Goal: Check status: Check status

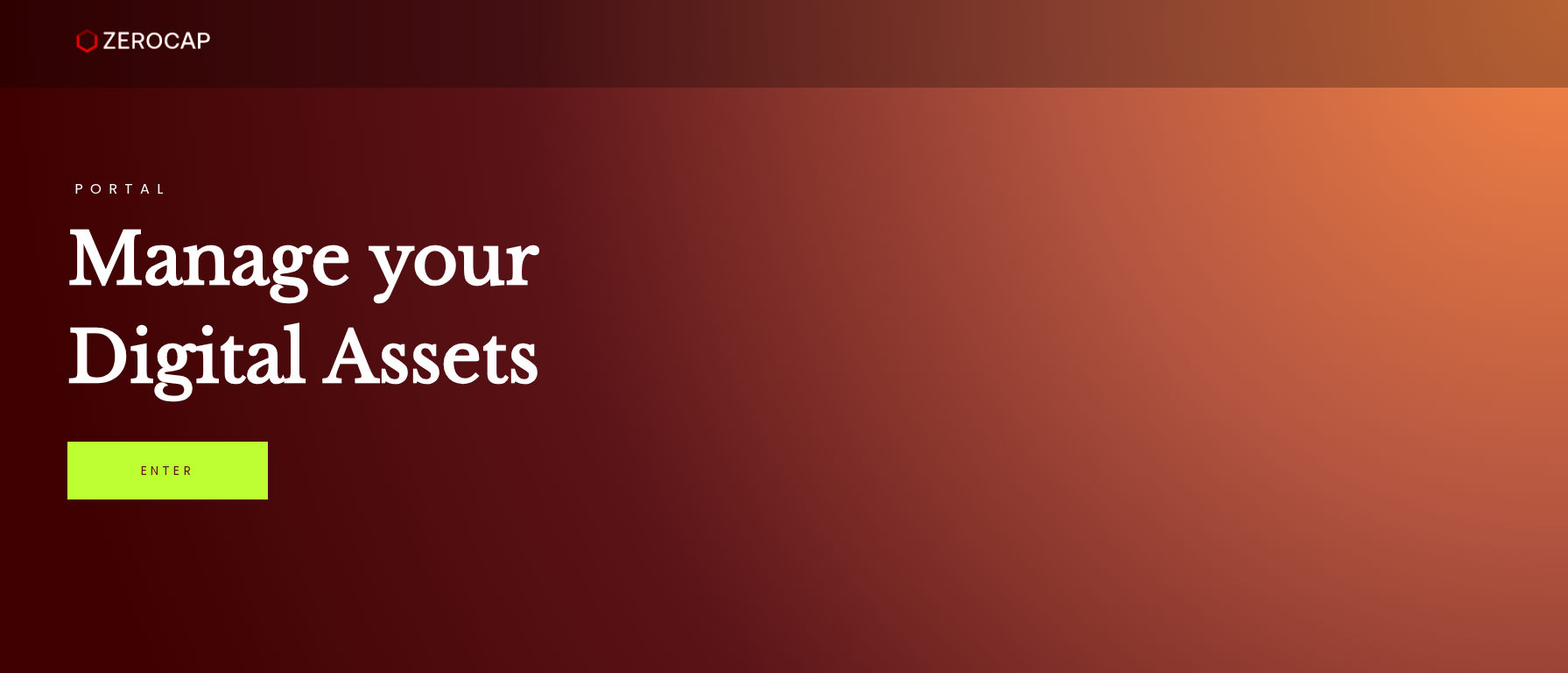
click at [210, 458] on link "Enter" at bounding box center [167, 470] width 200 height 58
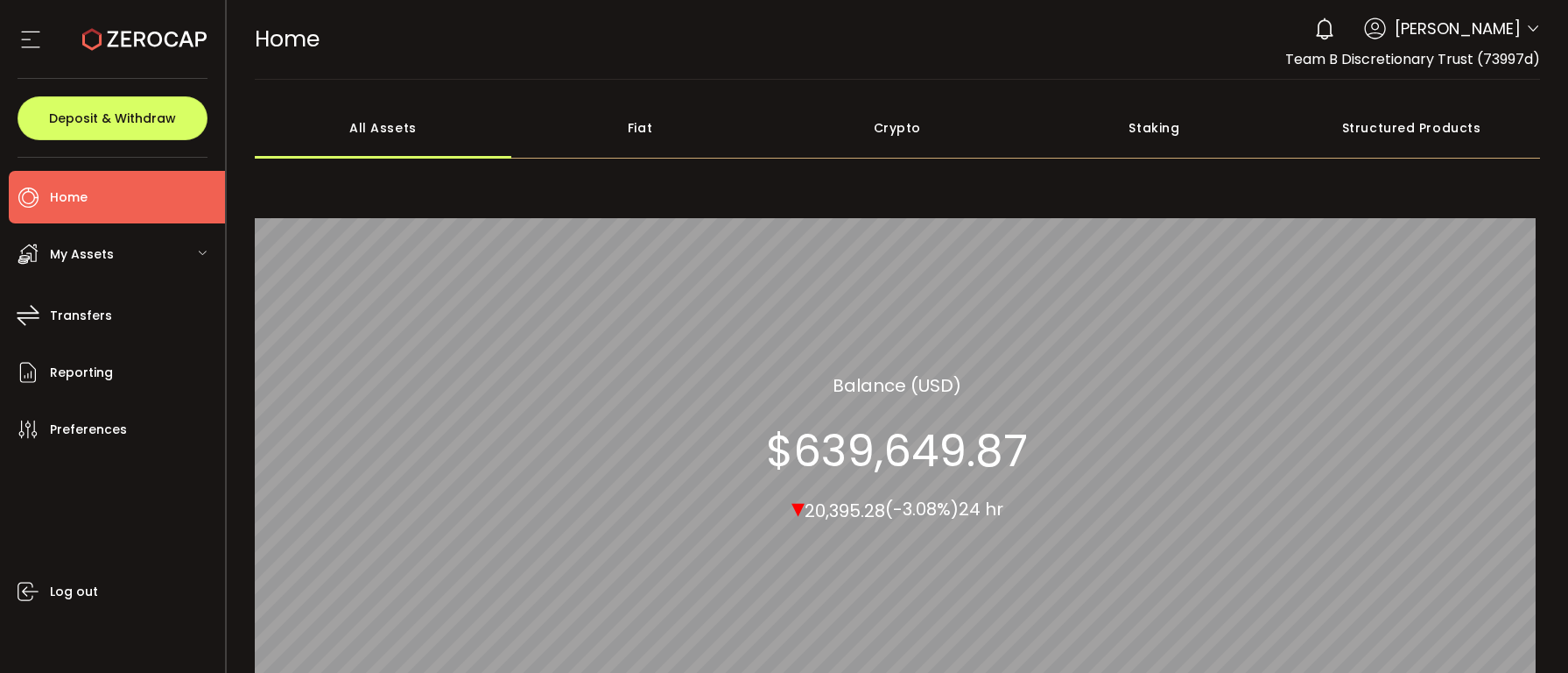
click at [104, 260] on span "My Assets" at bounding box center [82, 254] width 64 height 25
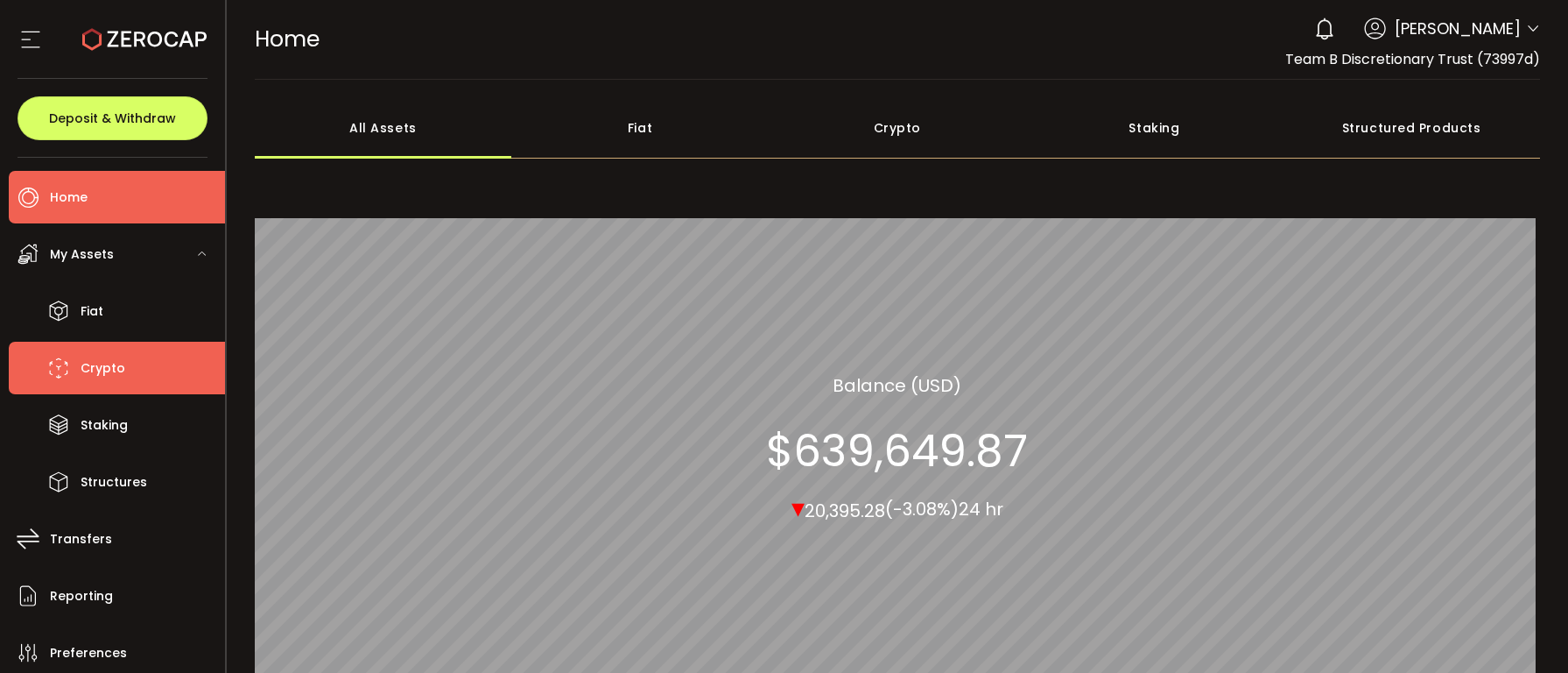
click at [106, 356] on span "Crypto" at bounding box center [103, 368] width 45 height 25
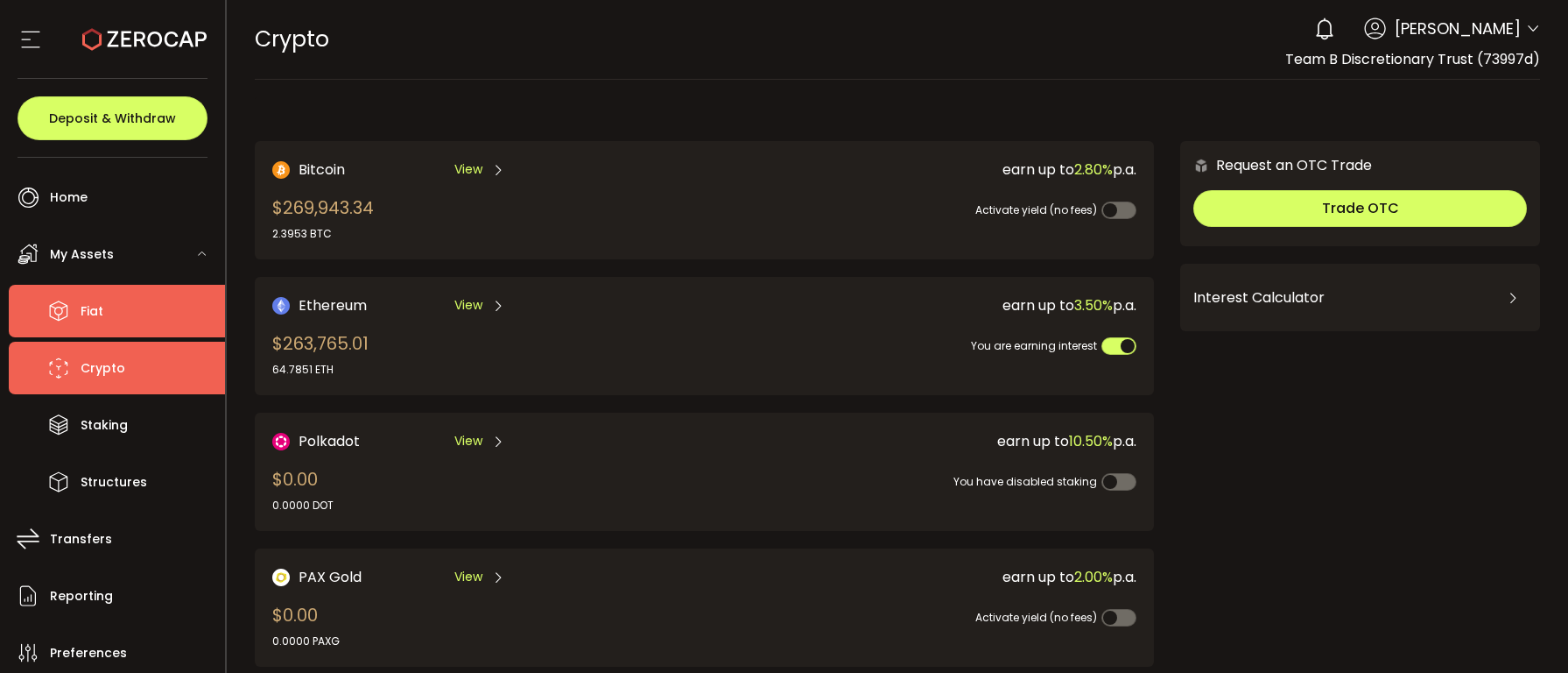
click at [105, 320] on li "Fiat" at bounding box center [117, 310] width 216 height 53
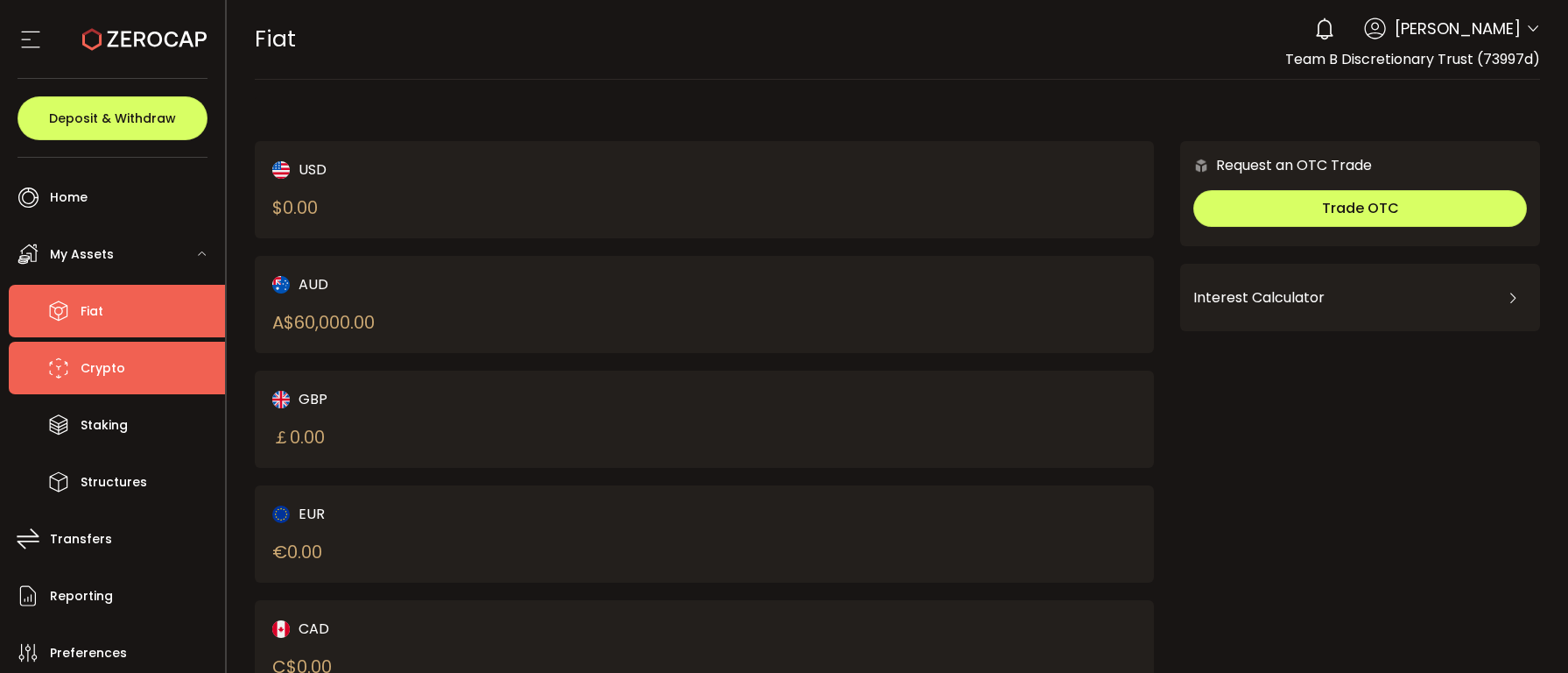
click at [110, 370] on span "Crypto" at bounding box center [103, 368] width 45 height 25
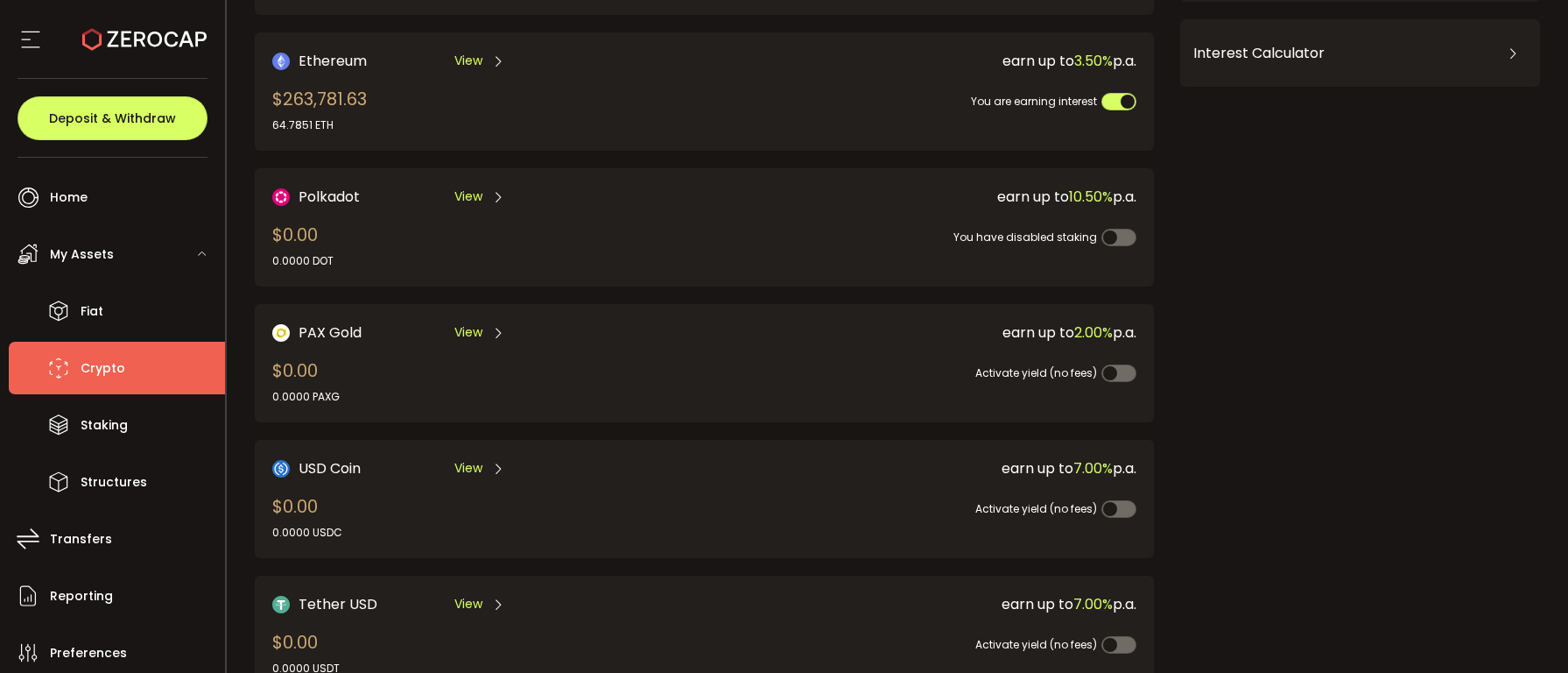
scroll to position [243, 0]
click at [88, 330] on li "Fiat" at bounding box center [117, 310] width 216 height 53
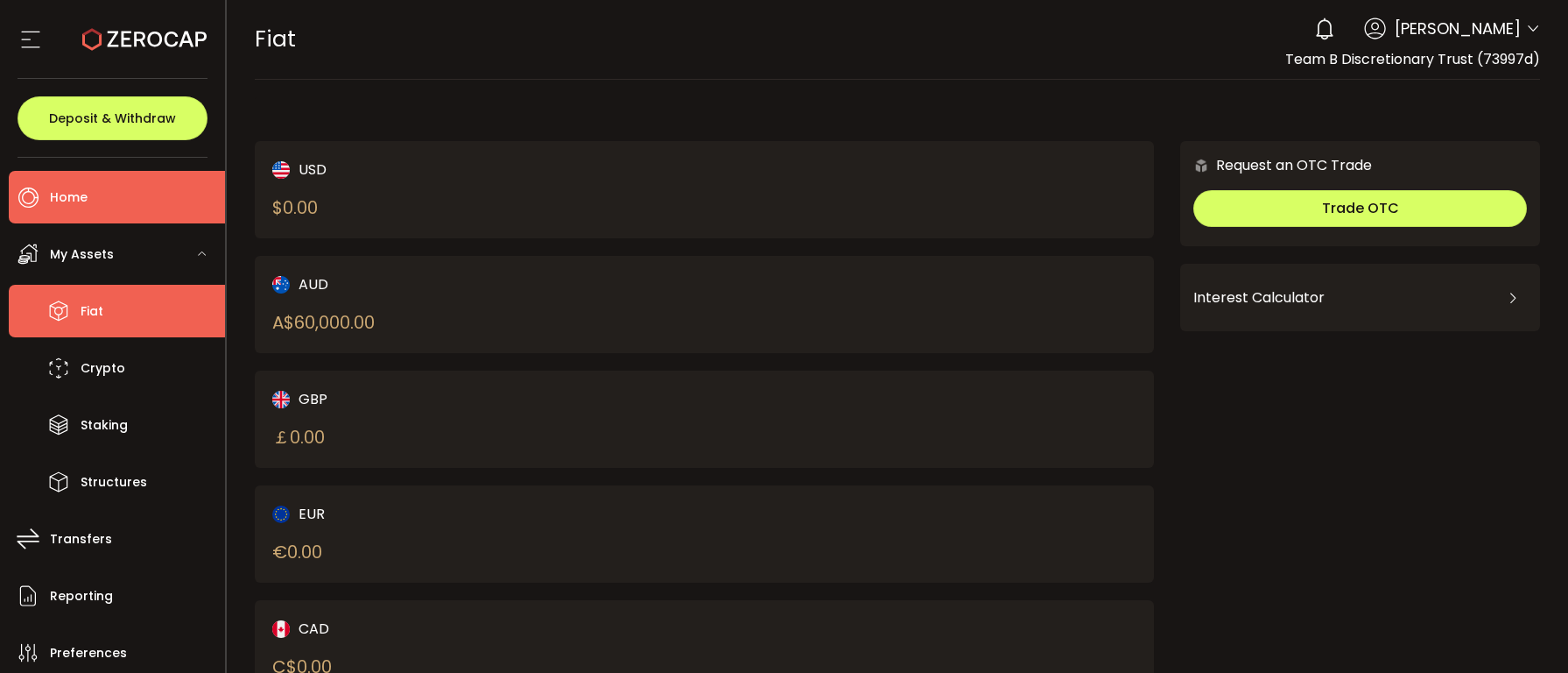
click at [88, 206] on li "Home" at bounding box center [117, 197] width 216 height 53
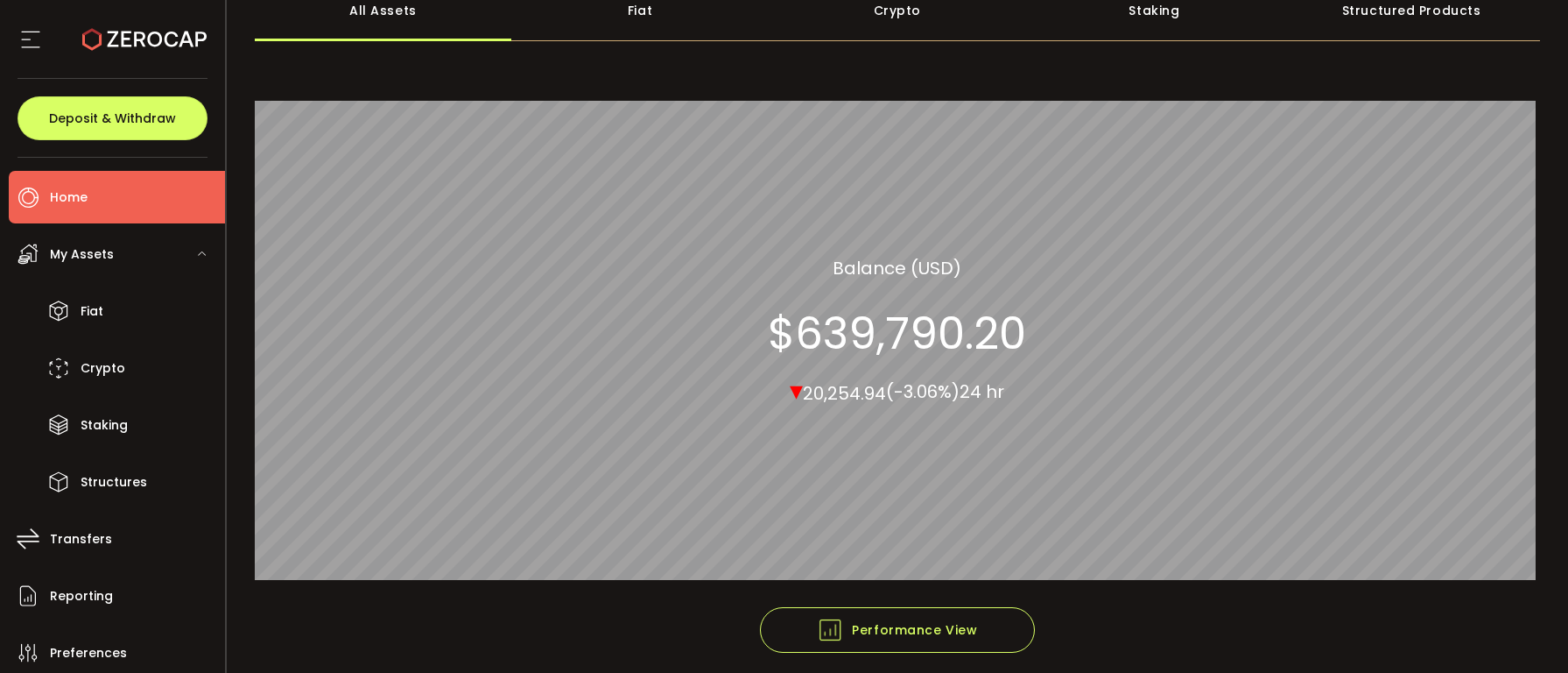
scroll to position [141, 0]
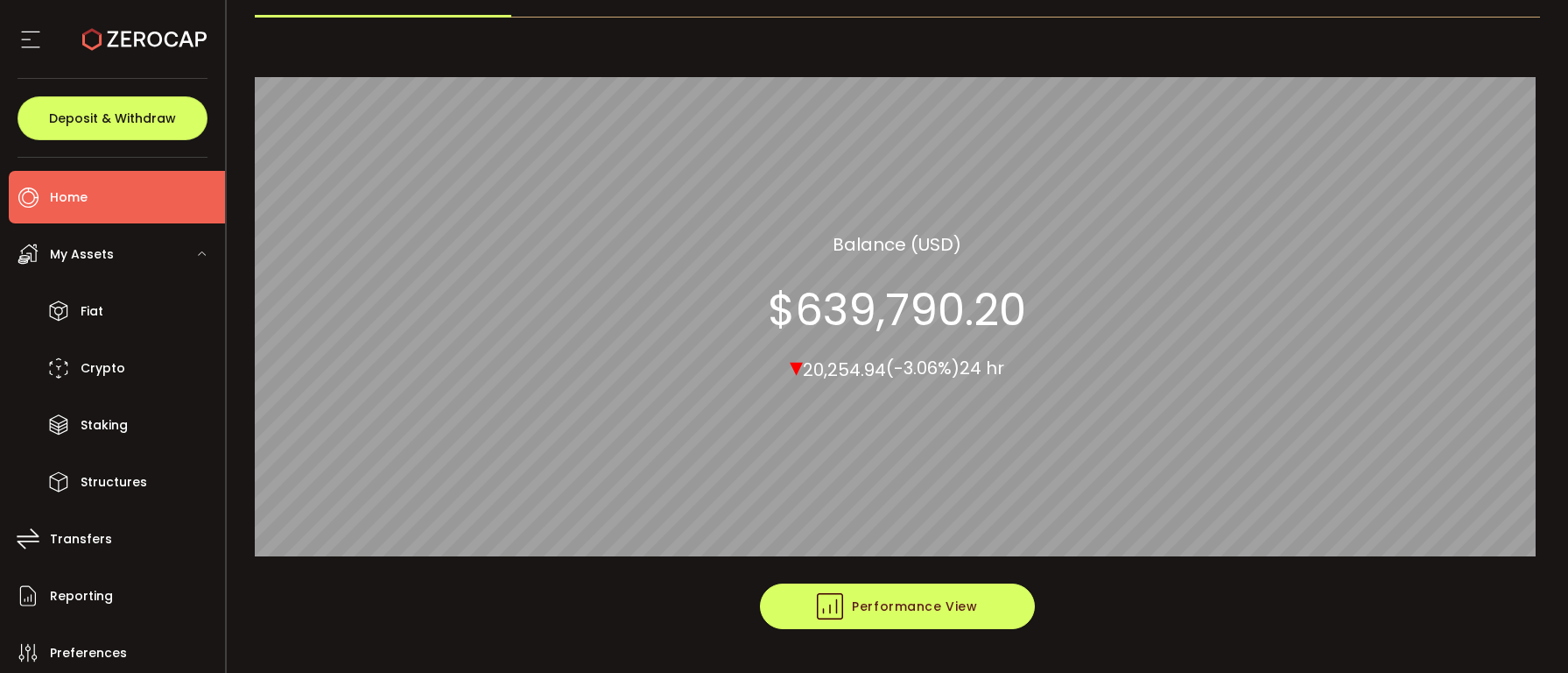
click at [922, 617] on span "Performance View" at bounding box center [896, 605] width 160 height 26
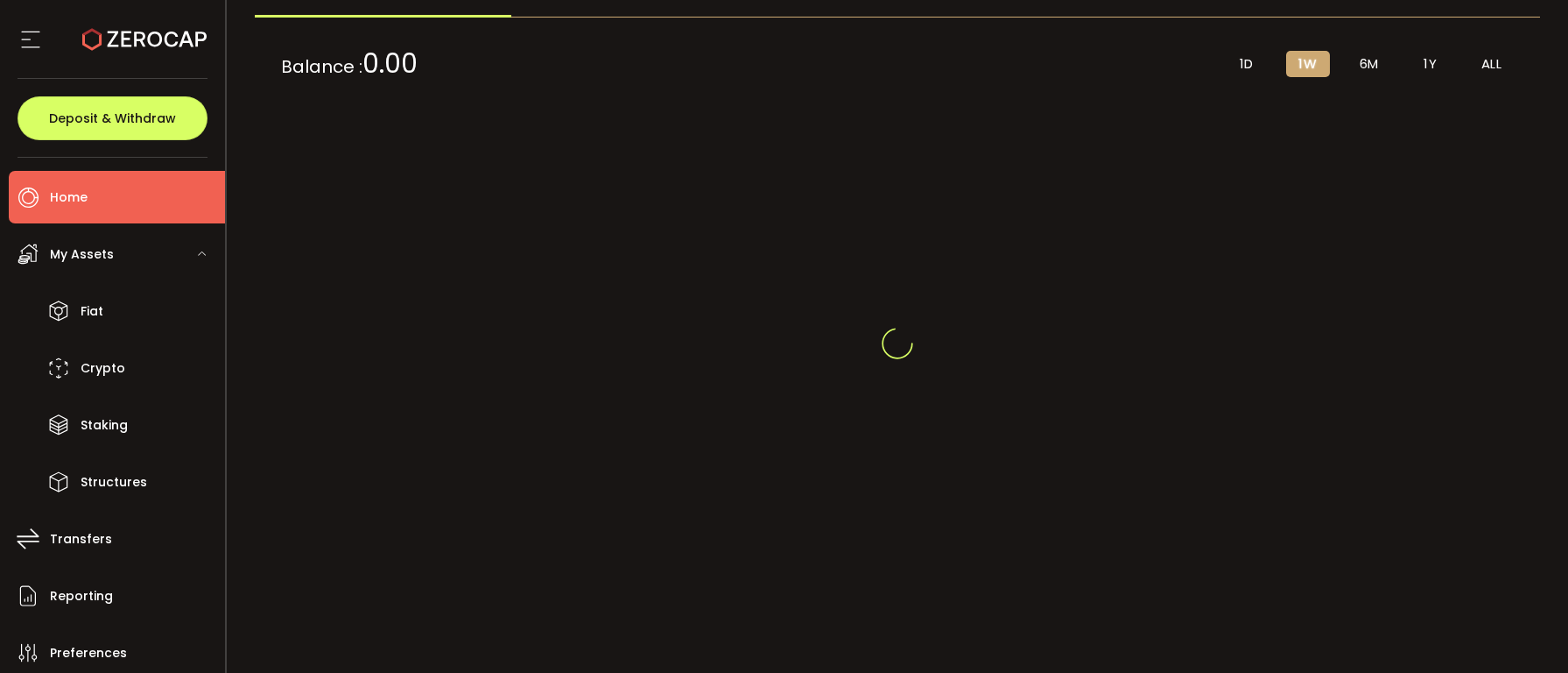
scroll to position [189, 0]
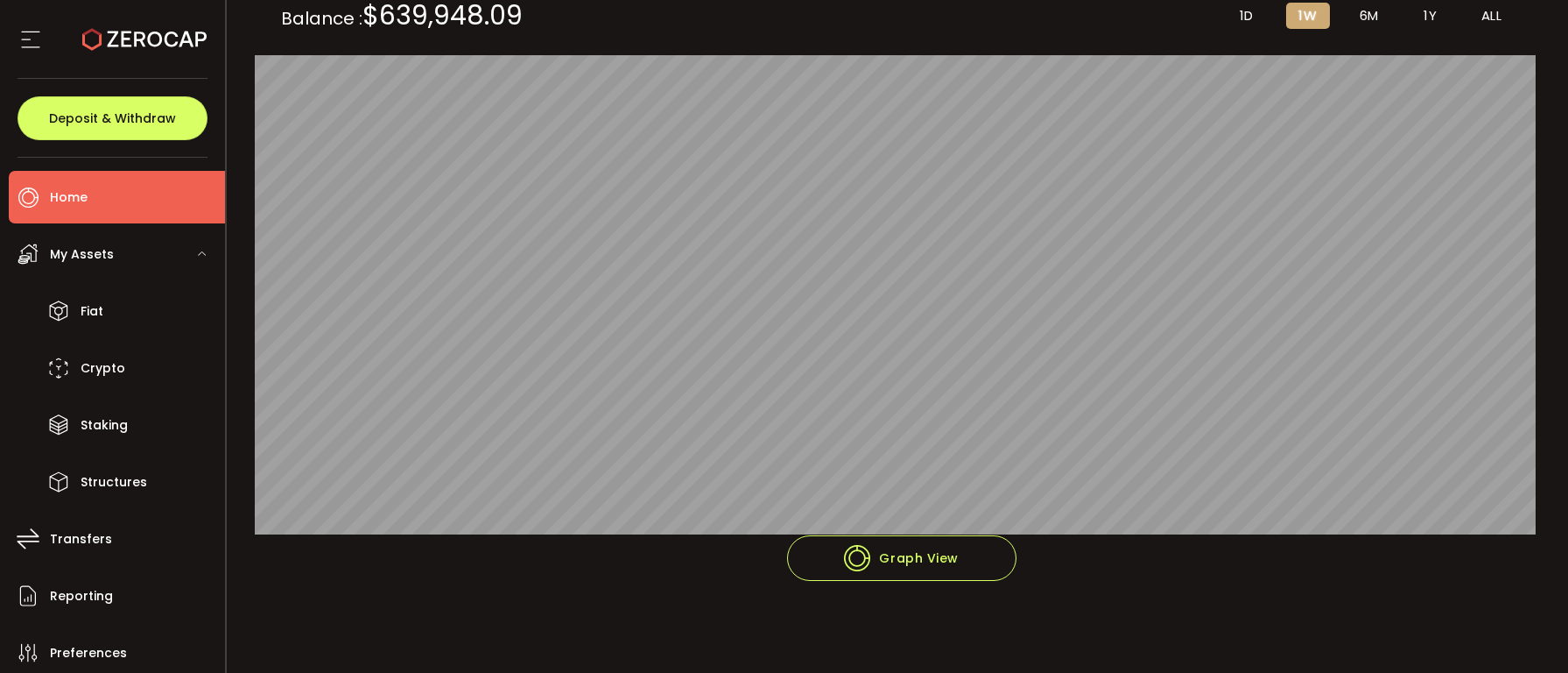
click at [1428, 22] on span "1Y" at bounding box center [1430, 16] width 13 height 16
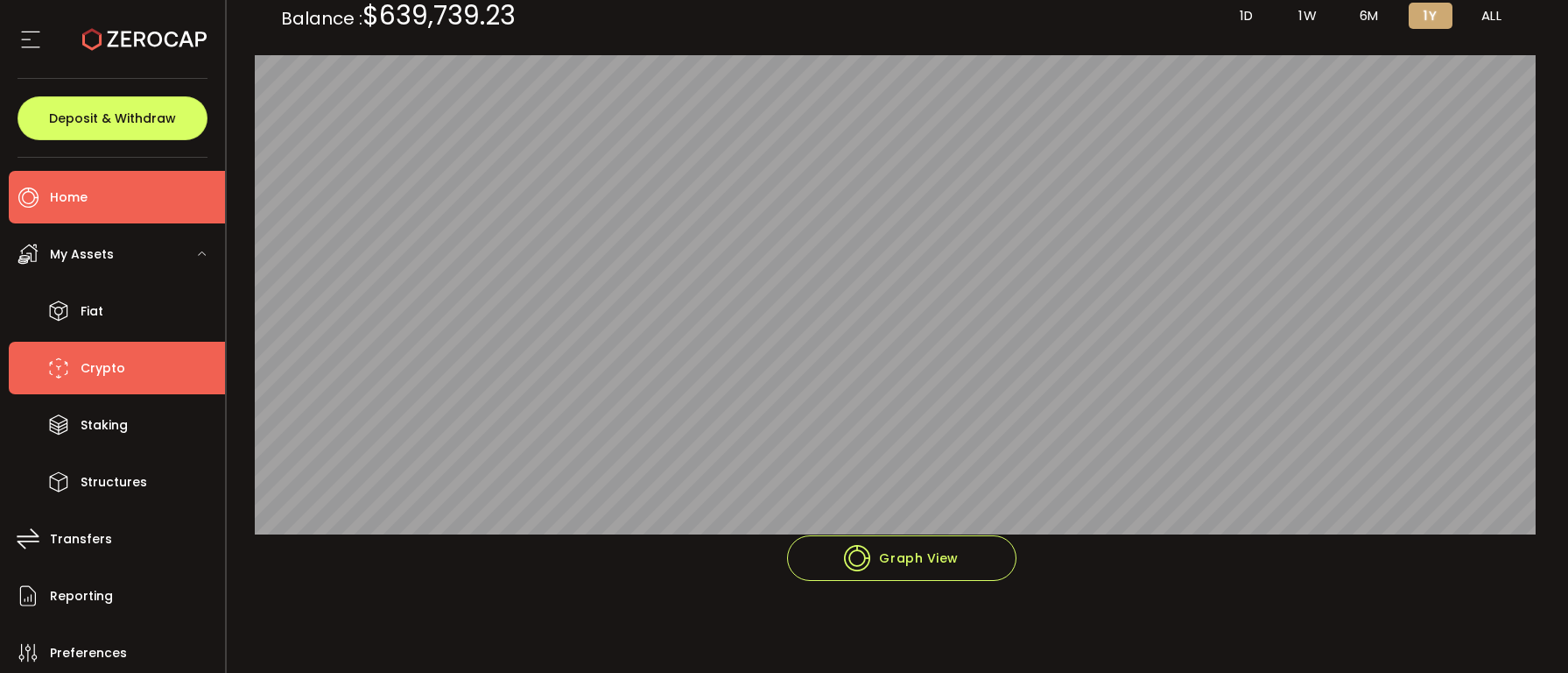
click at [112, 362] on span "Crypto" at bounding box center [103, 368] width 45 height 25
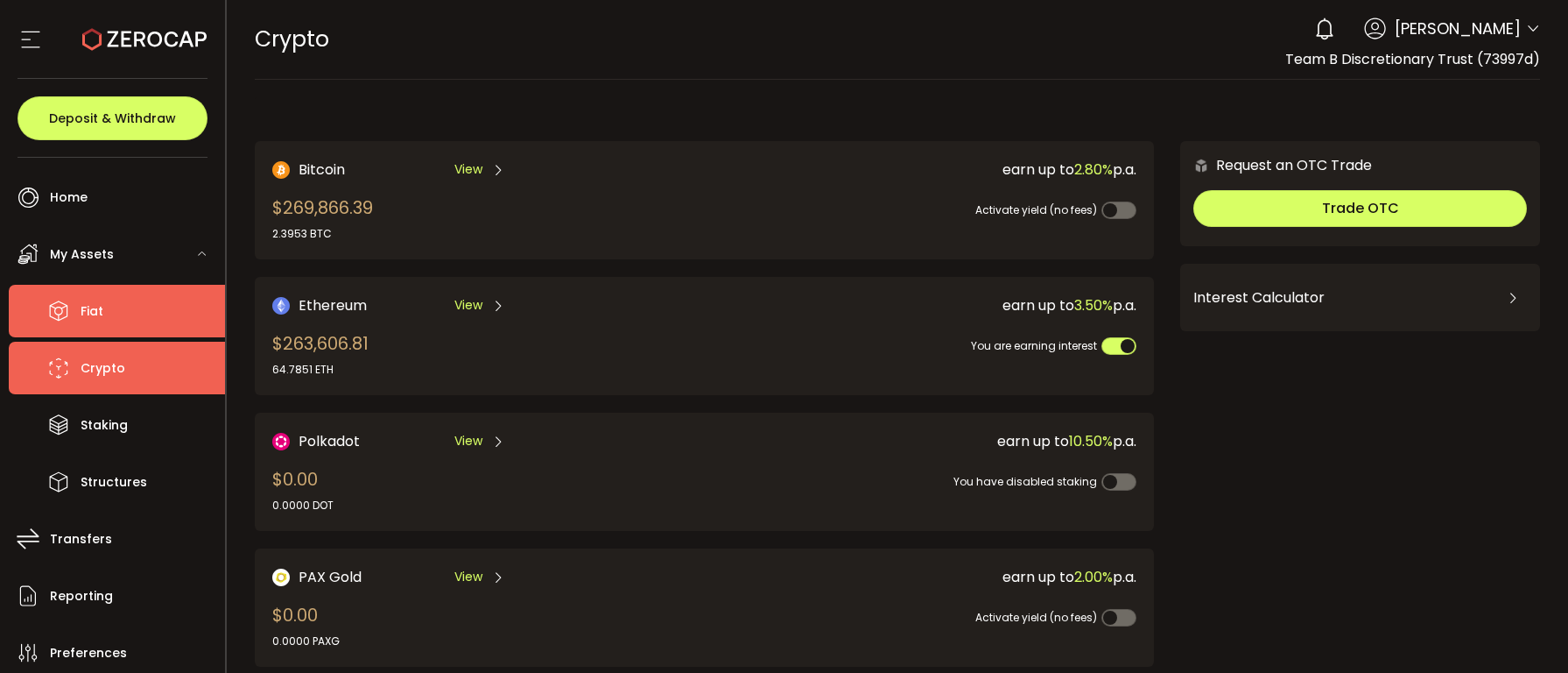
click at [88, 305] on span "Fiat" at bounding box center [91, 311] width 22 height 25
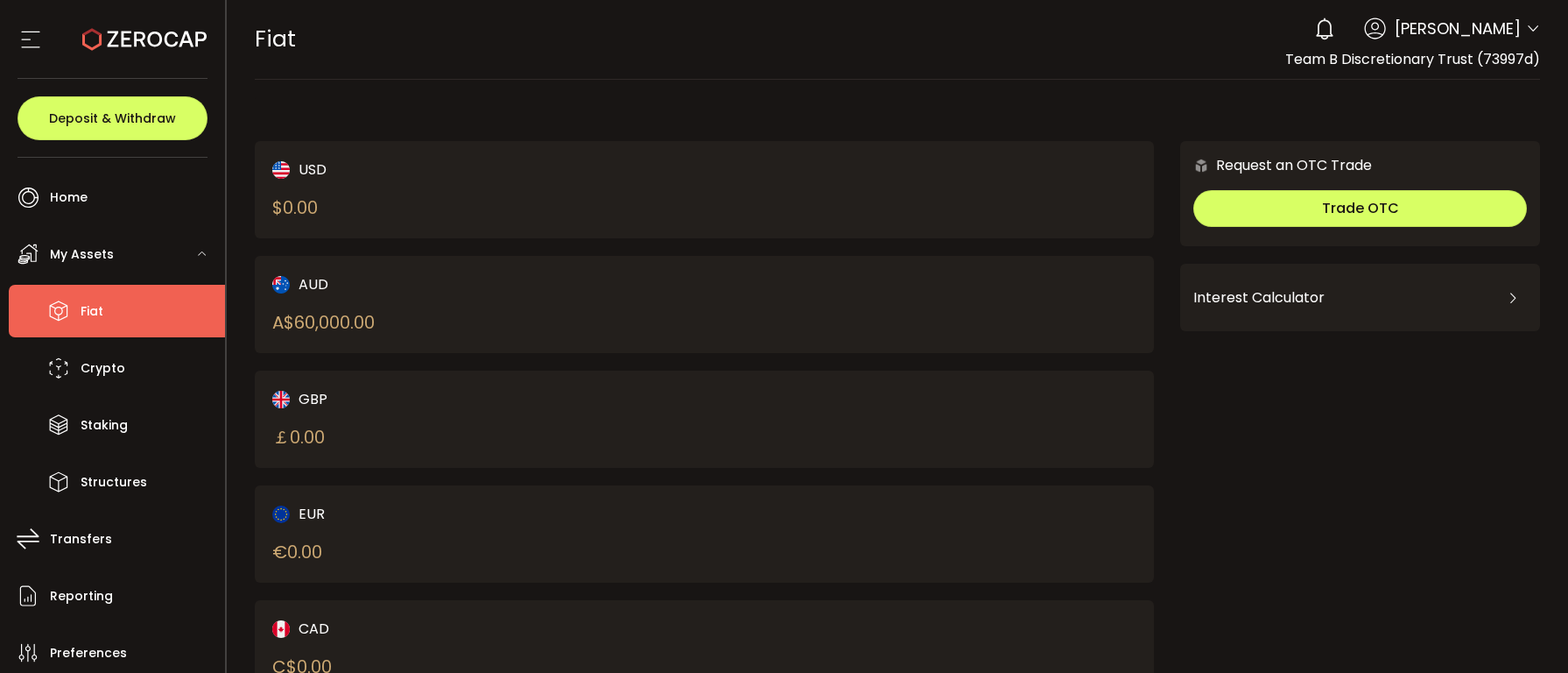
scroll to position [187, 0]
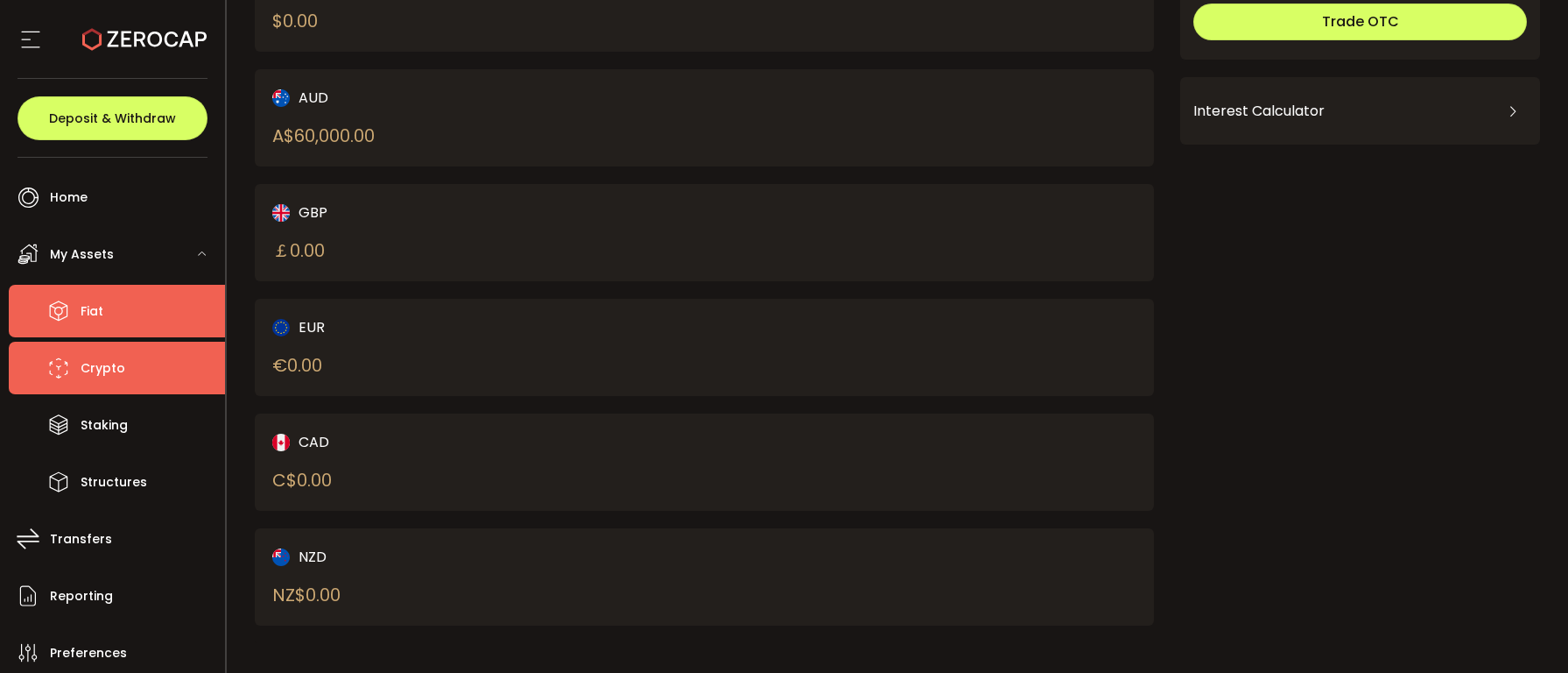
click at [97, 365] on span "Crypto" at bounding box center [103, 368] width 45 height 25
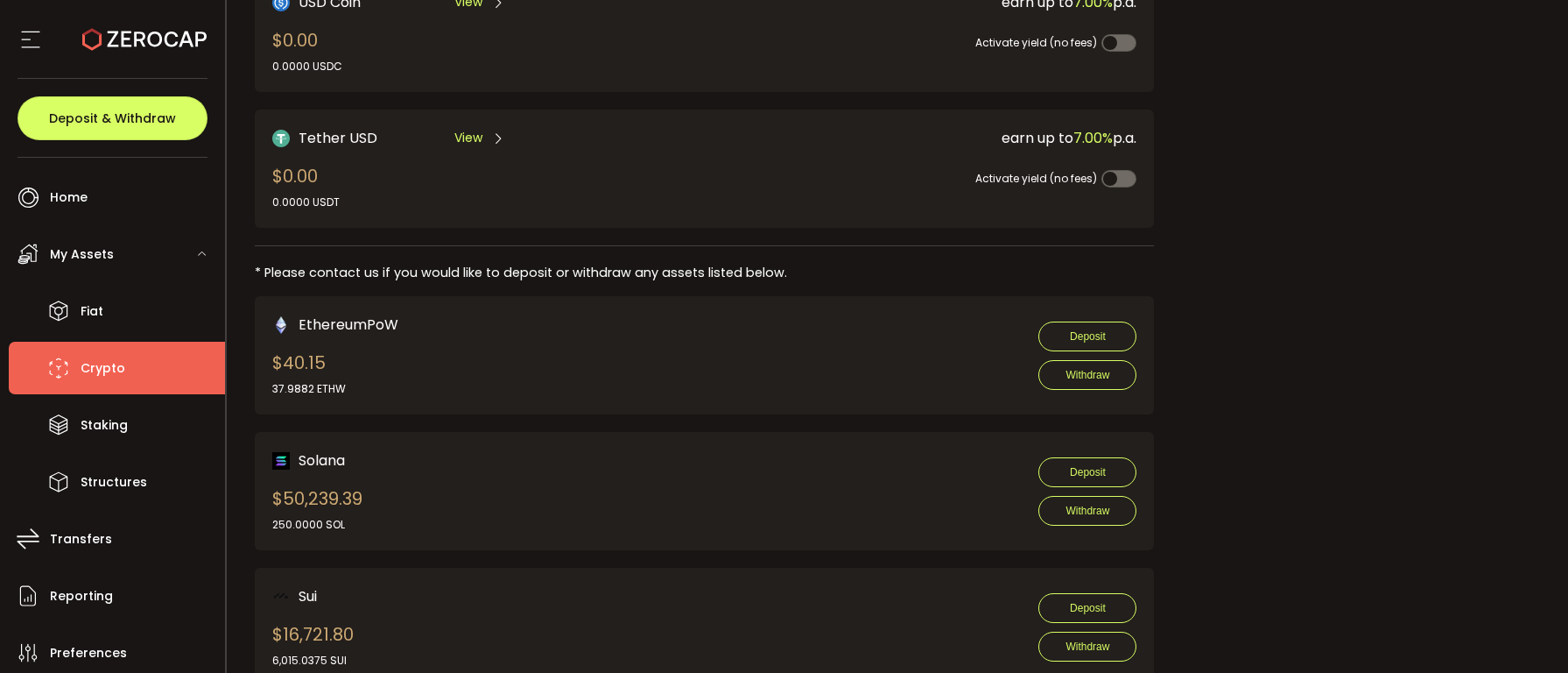
scroll to position [765, 0]
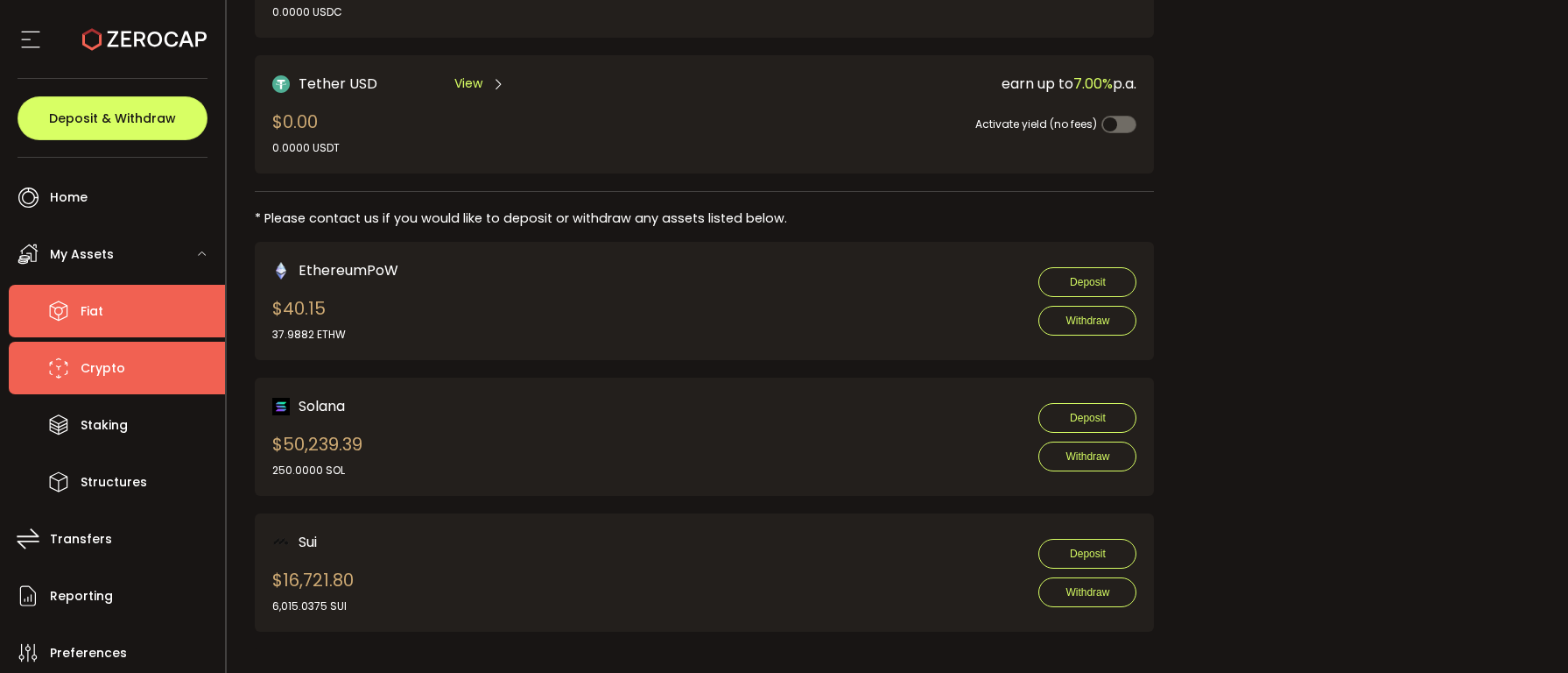
click at [77, 318] on li "Fiat" at bounding box center [117, 310] width 216 height 53
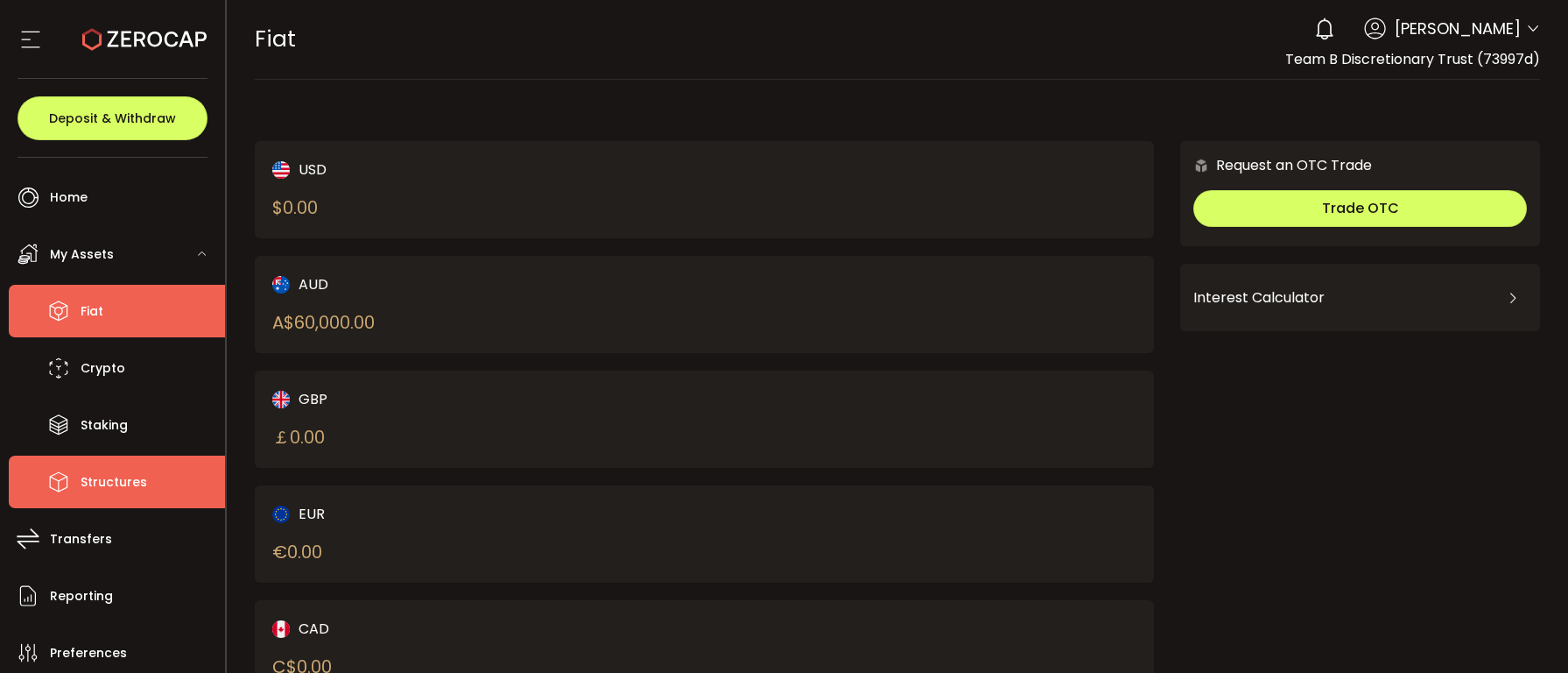
click at [133, 488] on span "Structures" at bounding box center [113, 482] width 66 height 25
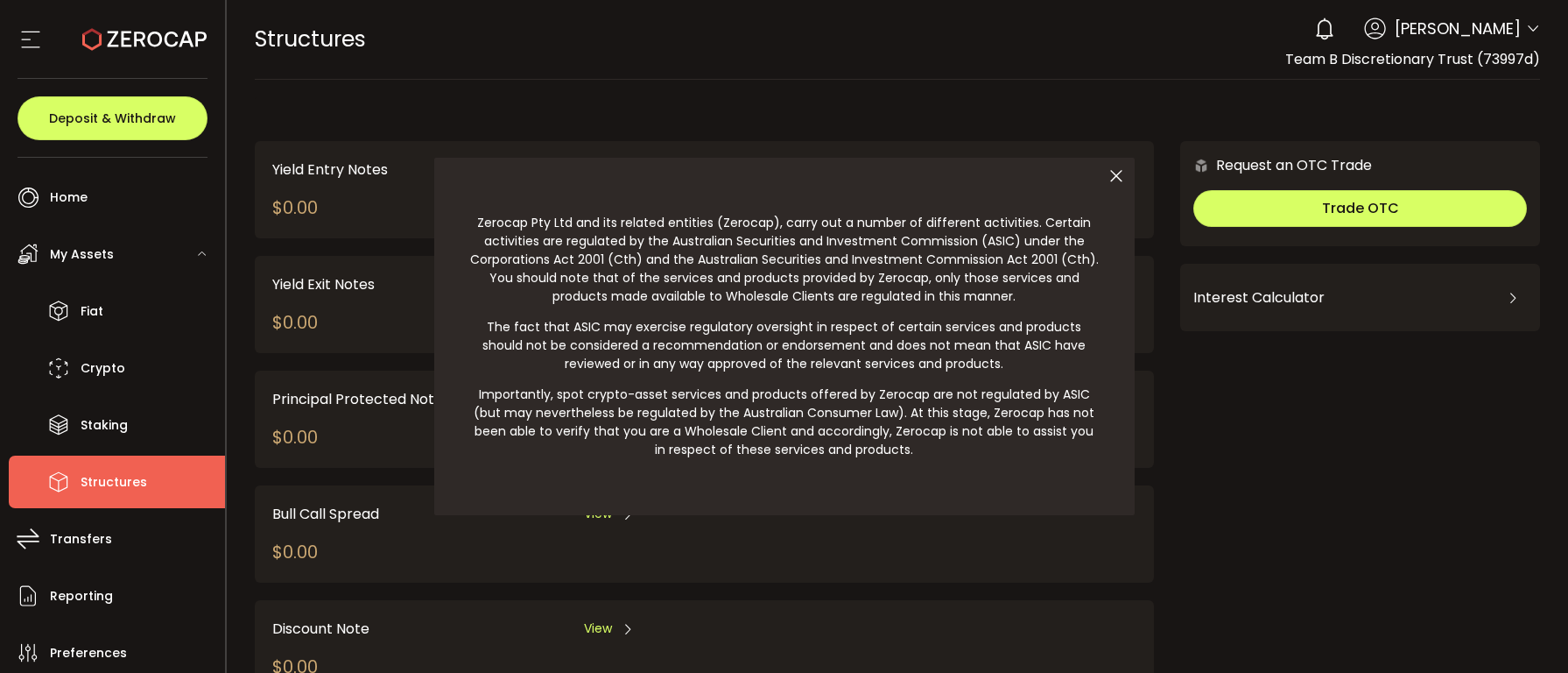
click at [1117, 178] on icon at bounding box center [1116, 175] width 37 height 37
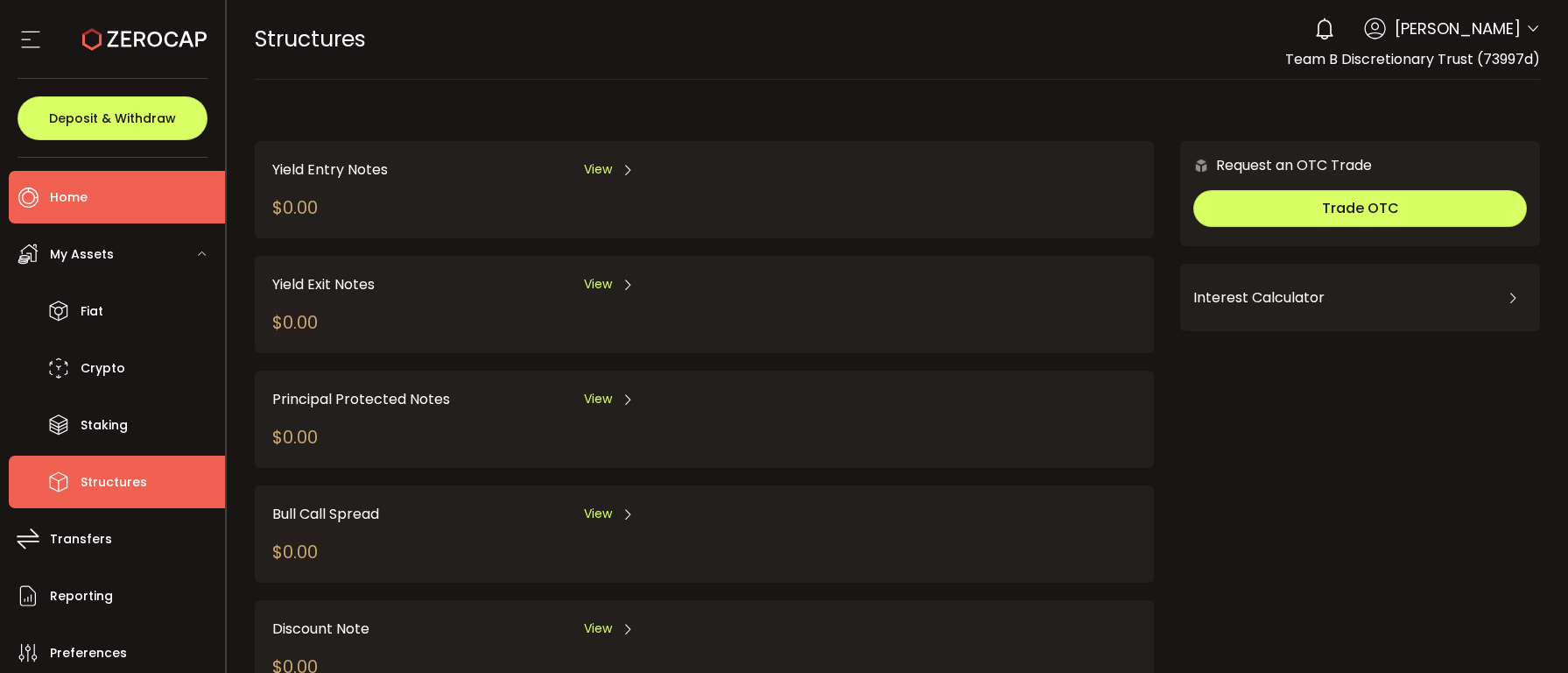
click at [94, 199] on li "Home" at bounding box center [117, 197] width 216 height 53
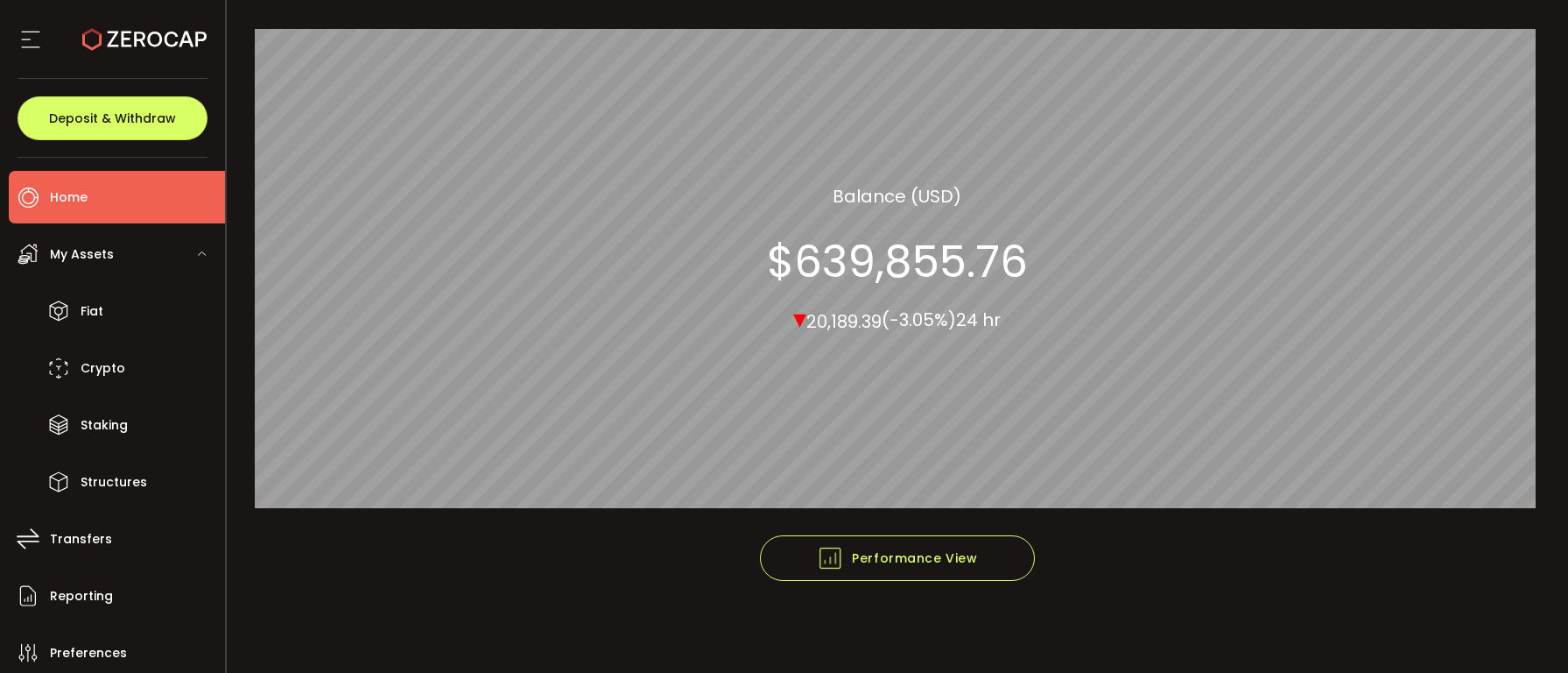
scroll to position [189, 0]
click at [930, 584] on footer "Performance View Graph View" at bounding box center [898, 595] width 1287 height 121
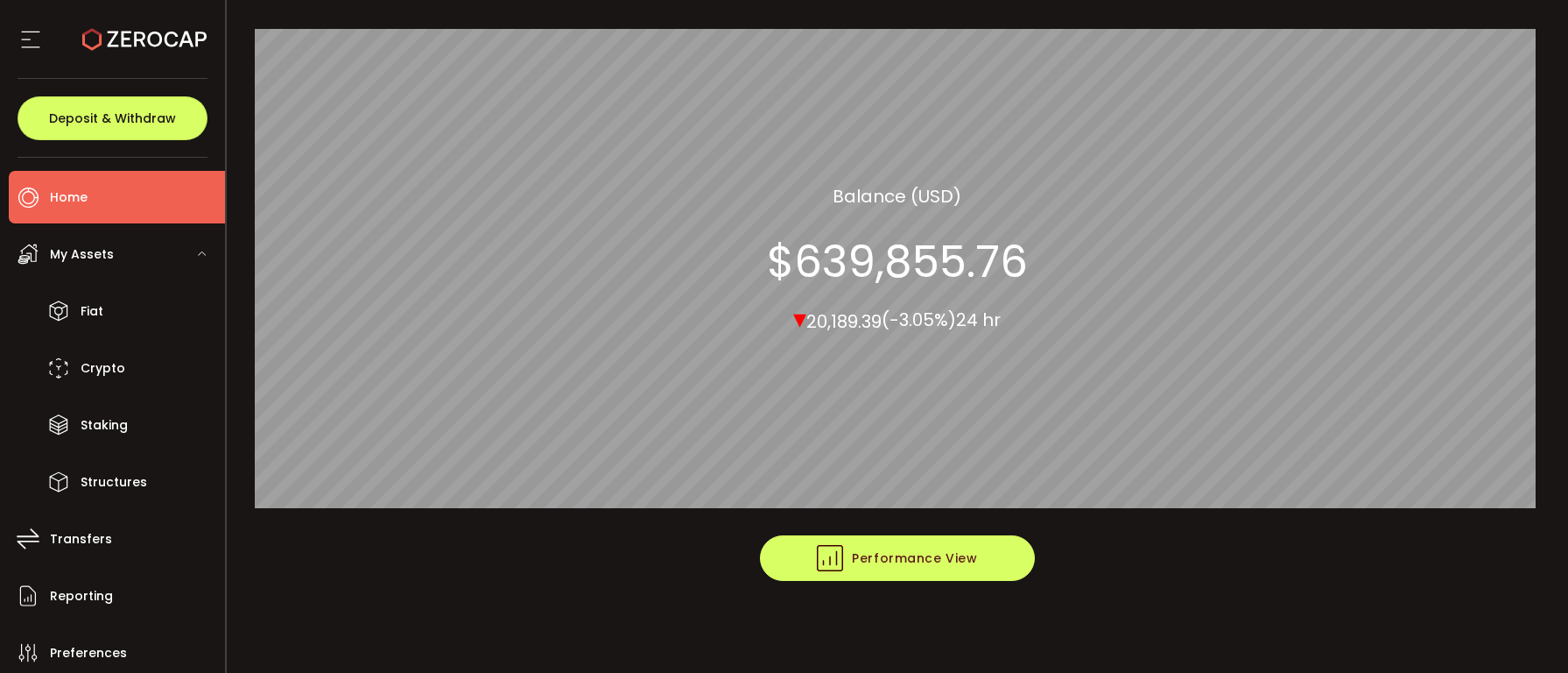
click at [946, 551] on span "Performance View" at bounding box center [896, 558] width 160 height 26
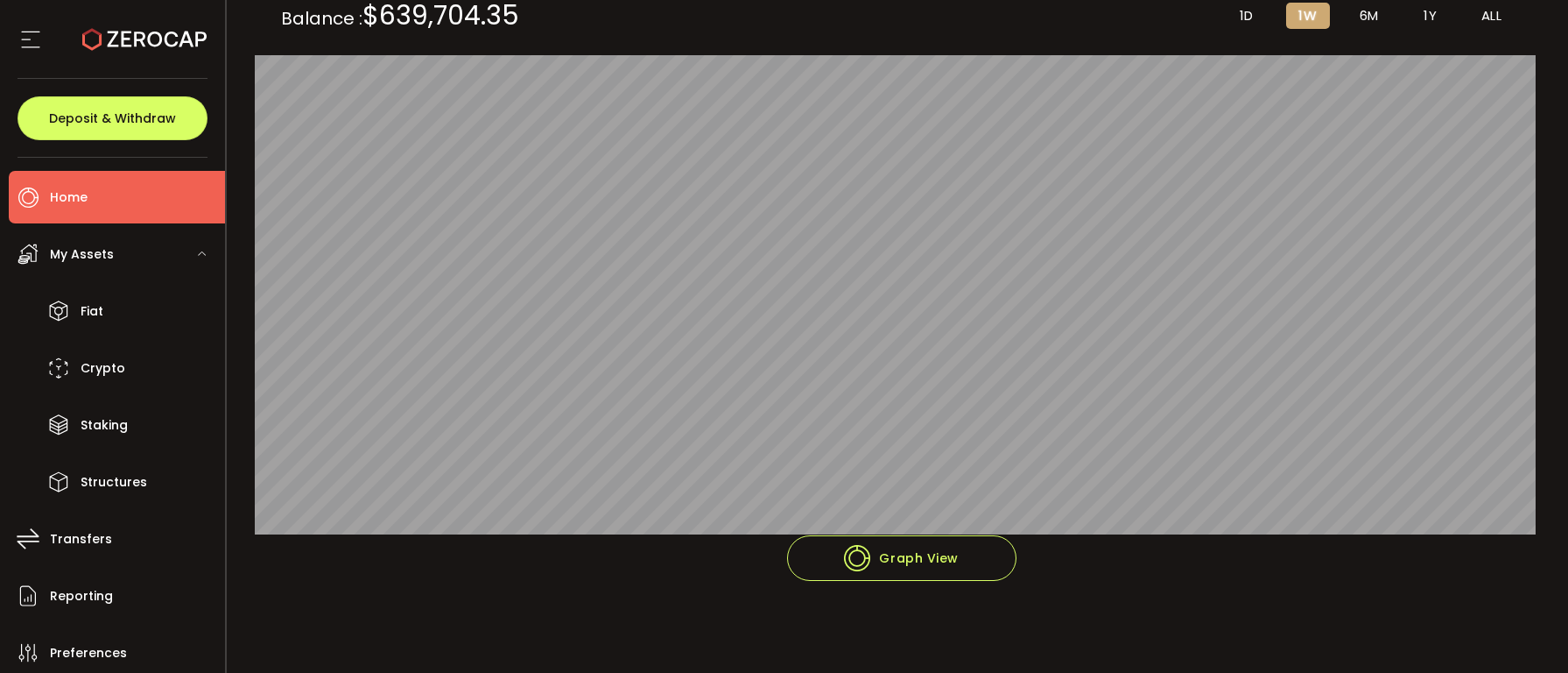
click at [1371, 24] on li "6M" at bounding box center [1369, 15] width 44 height 26
click at [1470, 21] on li "ALL" at bounding box center [1491, 15] width 44 height 26
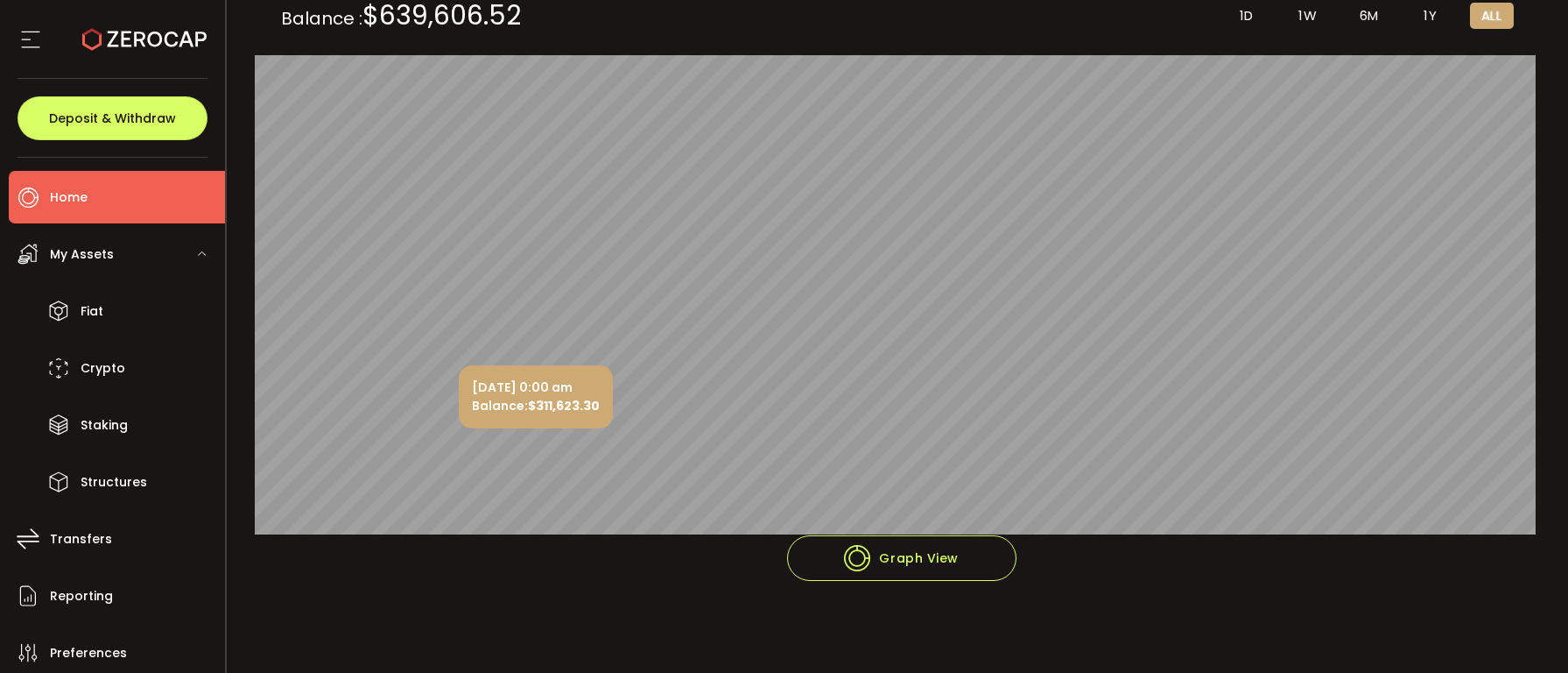
scroll to position [0, 0]
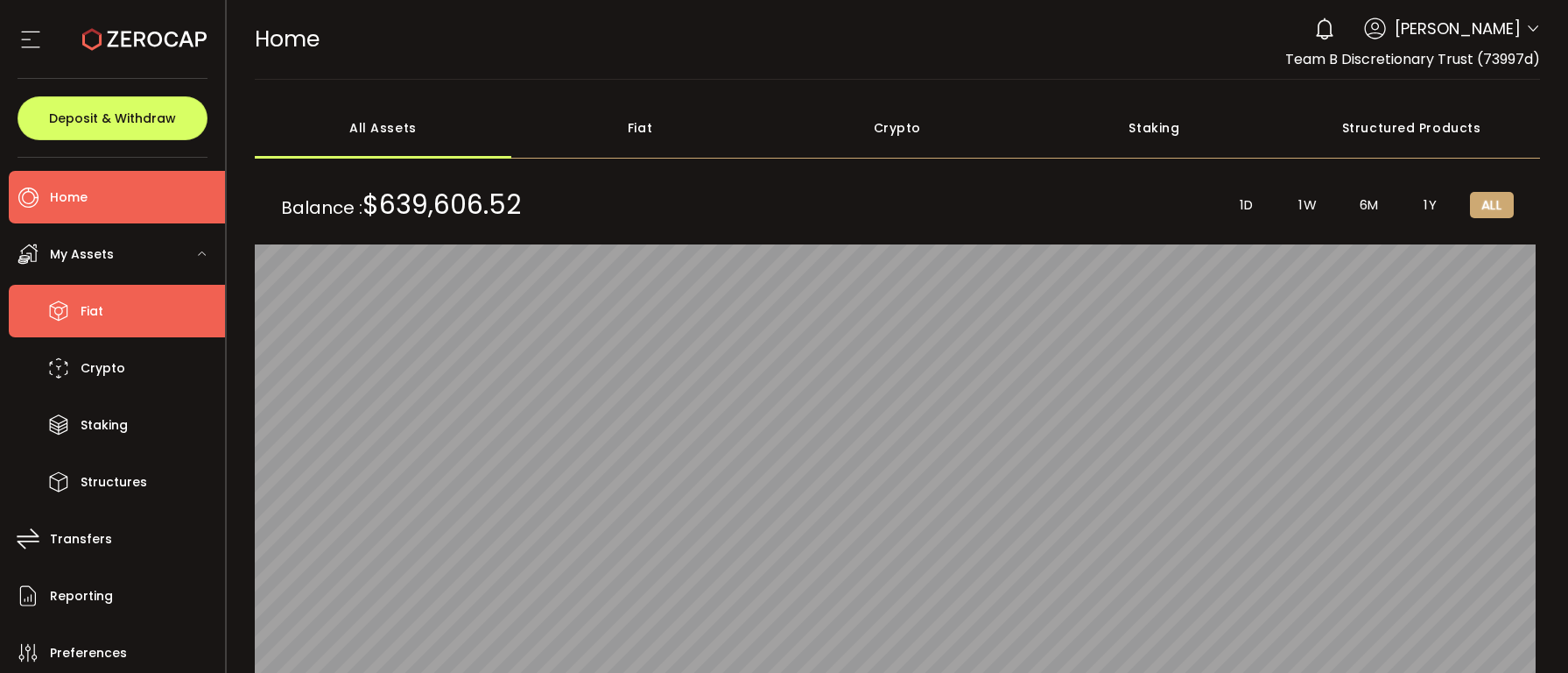
click at [95, 310] on span "Fiat" at bounding box center [91, 311] width 22 height 25
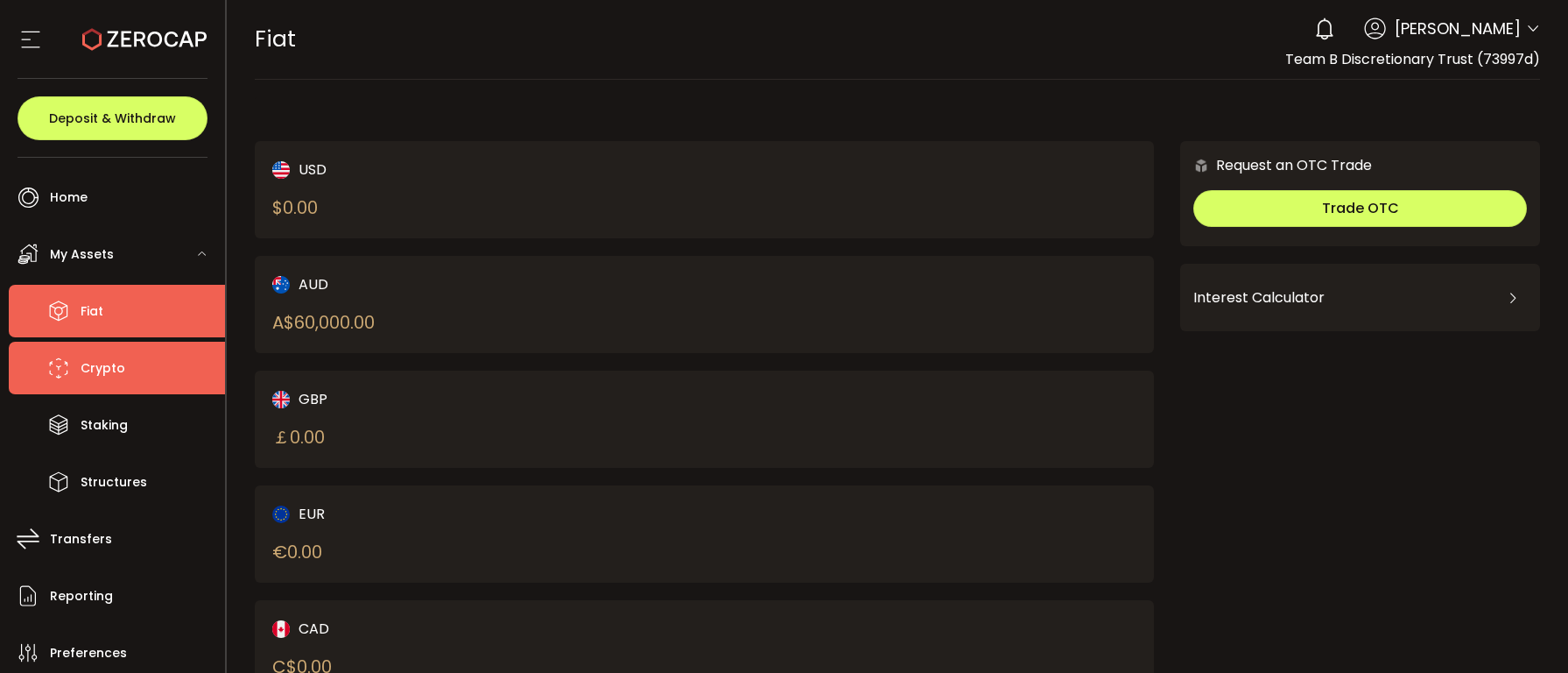
click at [88, 369] on span "Crypto" at bounding box center [103, 368] width 45 height 25
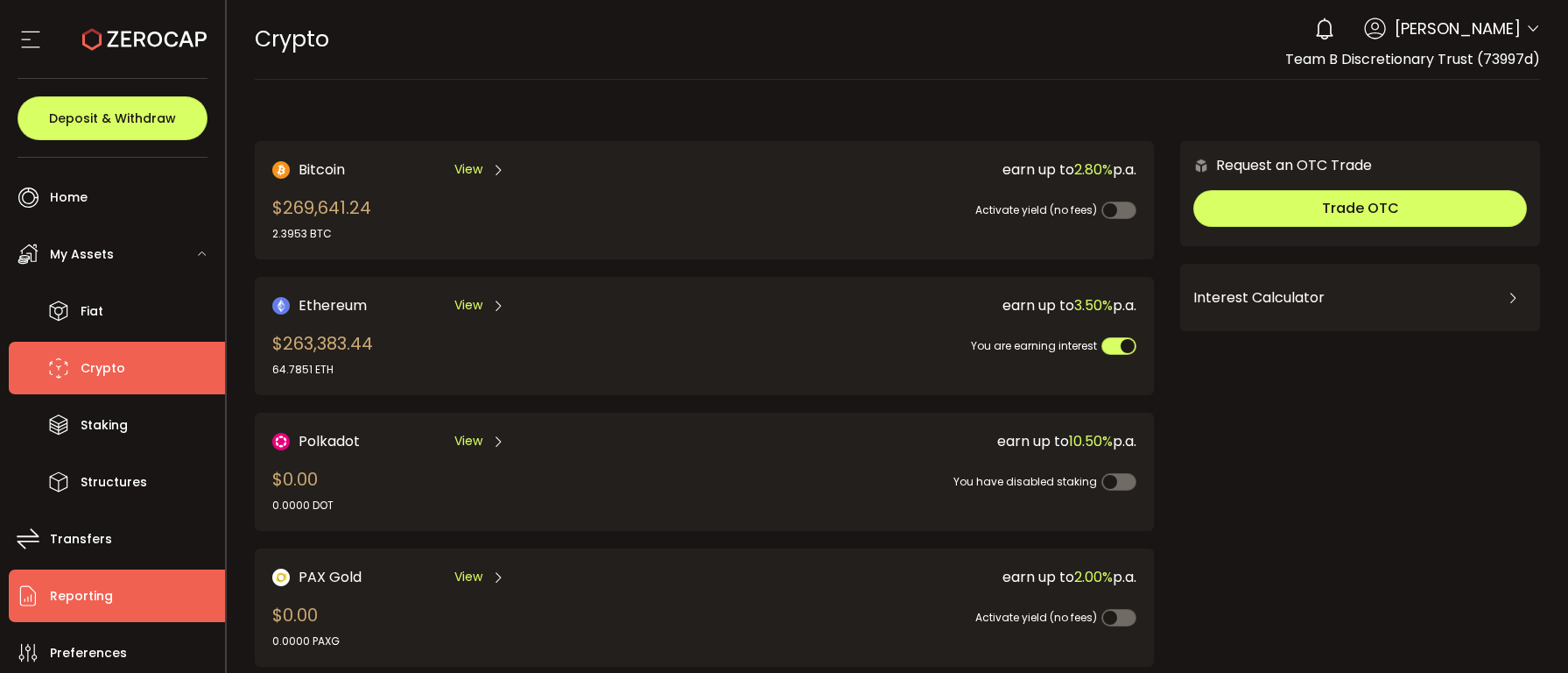
click at [71, 614] on li "Reporting" at bounding box center [117, 595] width 216 height 53
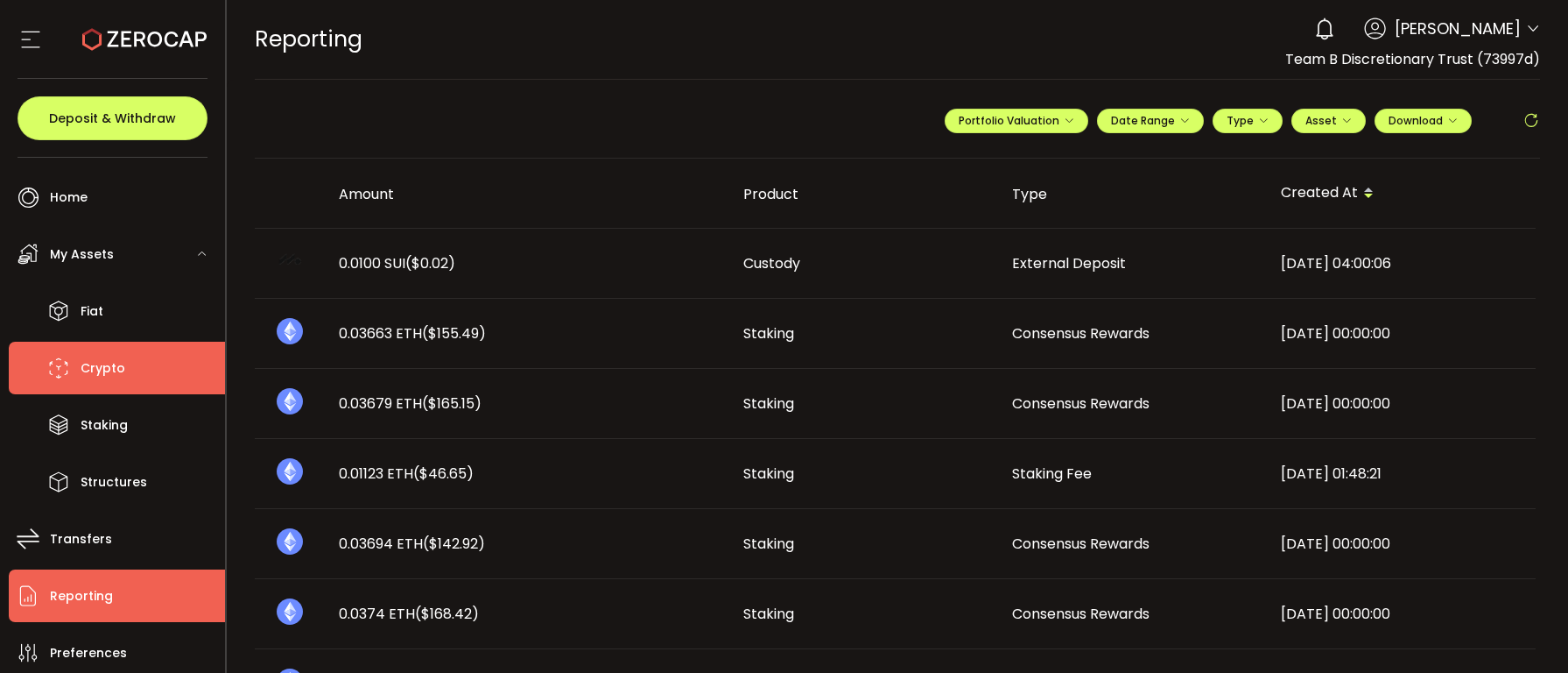
click at [88, 382] on li "Crypto" at bounding box center [117, 367] width 216 height 53
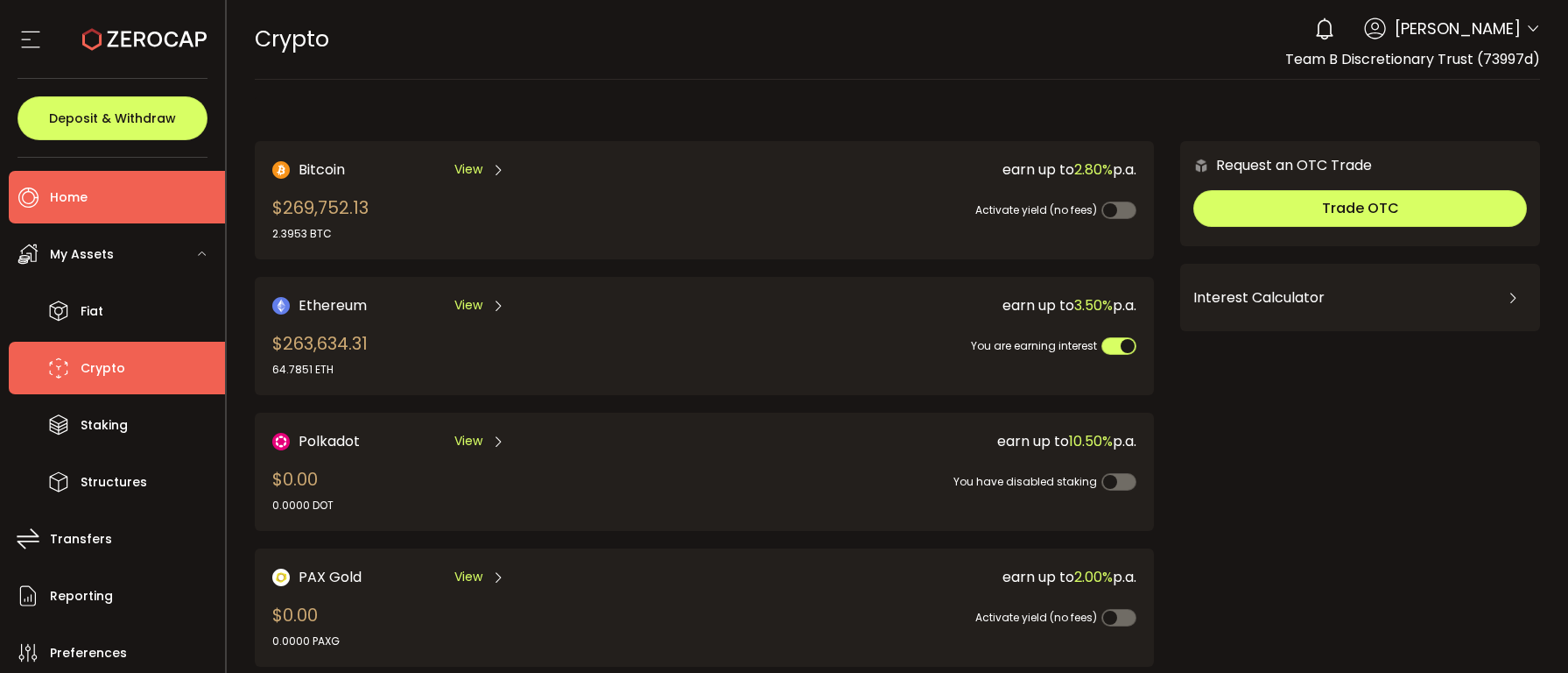
click at [95, 198] on li "Home" at bounding box center [117, 197] width 216 height 53
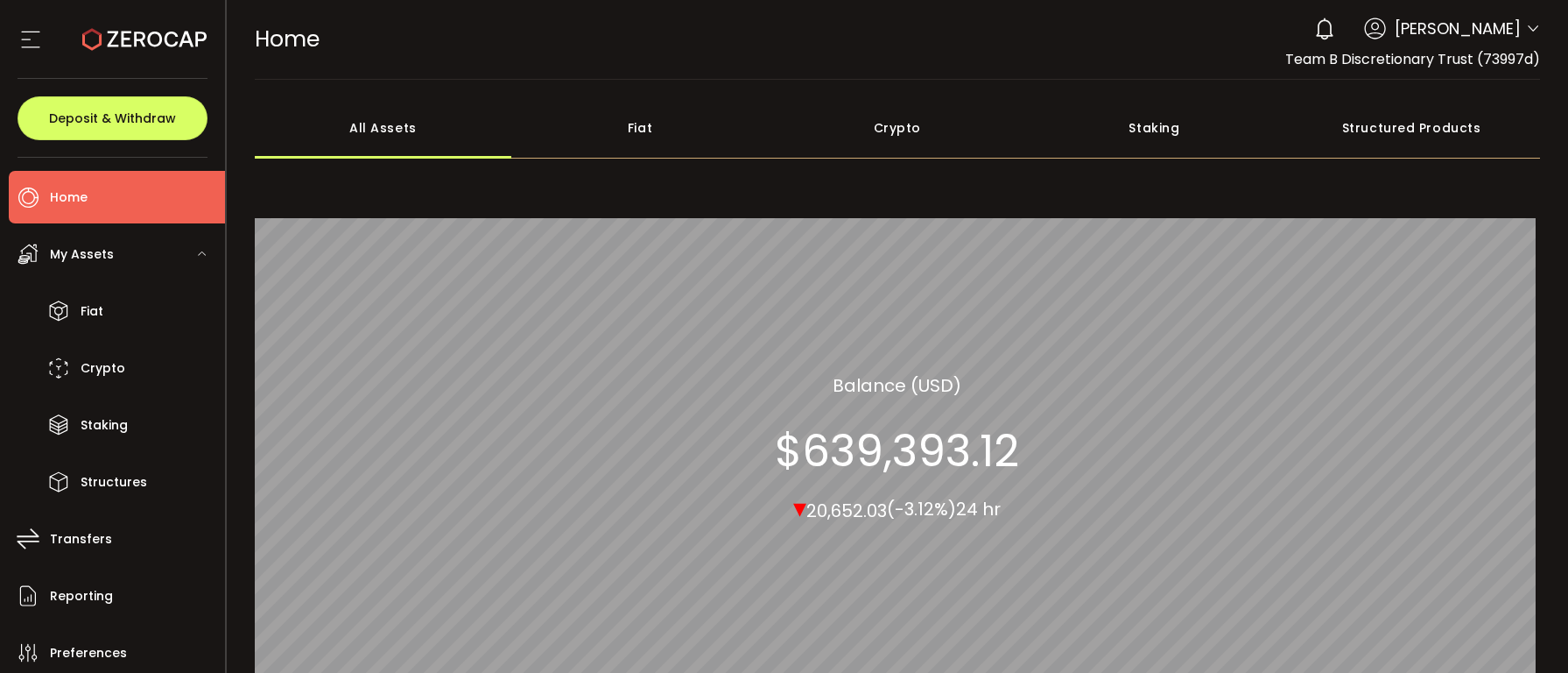
scroll to position [189, 0]
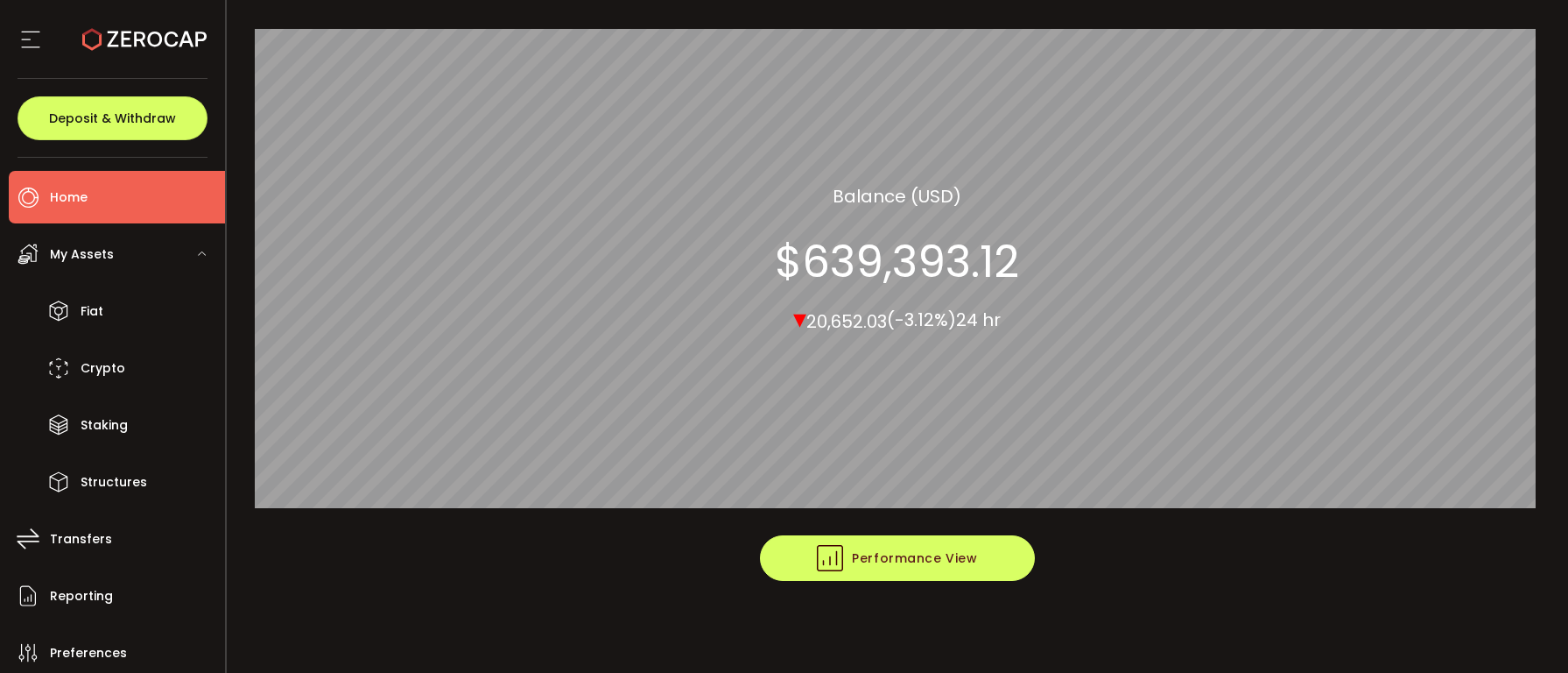
click at [957, 550] on span "Performance View" at bounding box center [896, 558] width 160 height 26
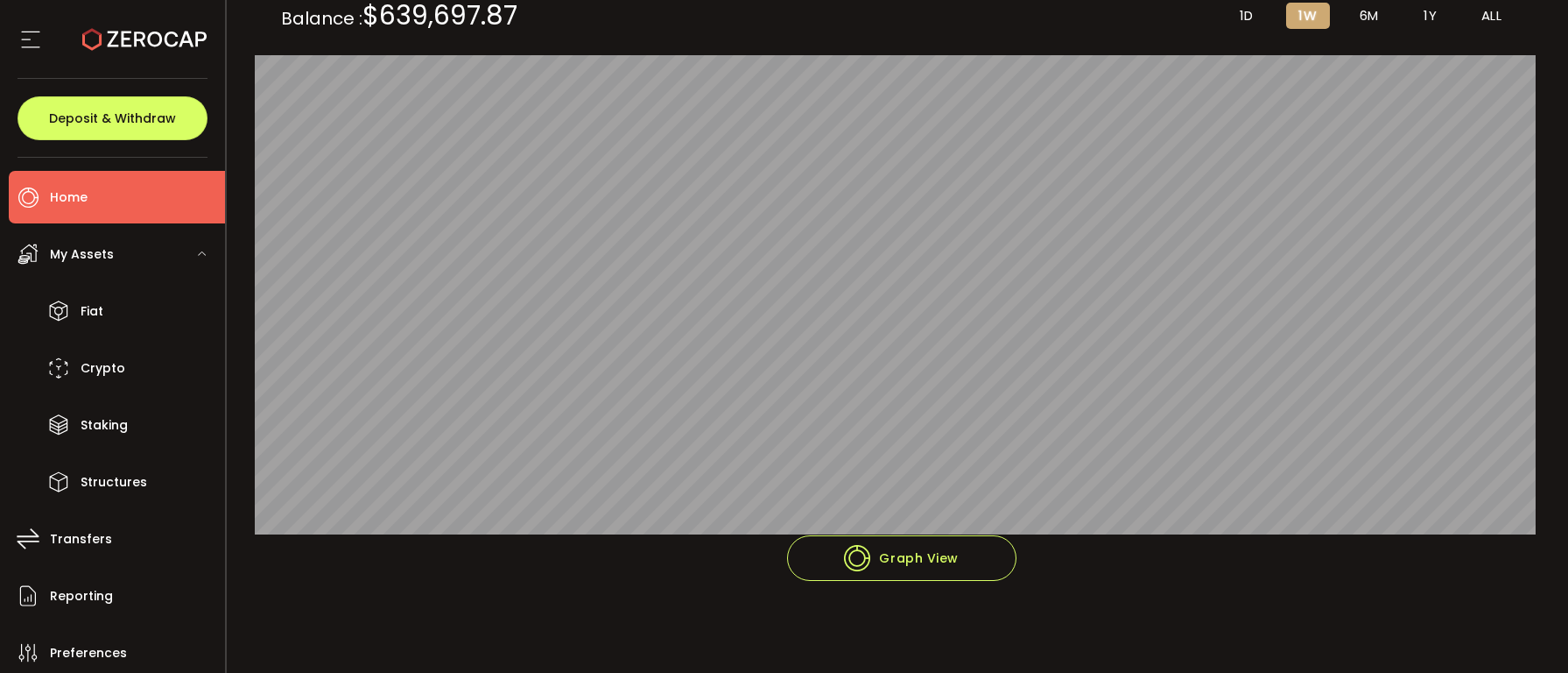
click at [1364, 9] on span "6M" at bounding box center [1370, 16] width 20 height 16
click at [1430, 8] on span "1Y" at bounding box center [1430, 16] width 13 height 16
